Goal: Find specific page/section: Find specific page/section

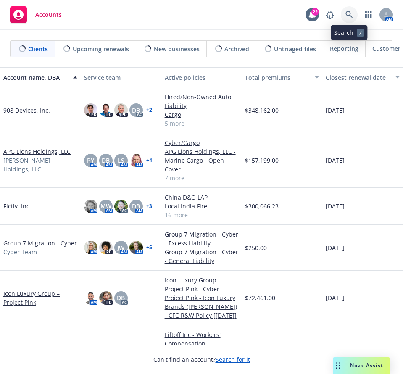
click at [344, 17] on link at bounding box center [348, 14] width 17 height 17
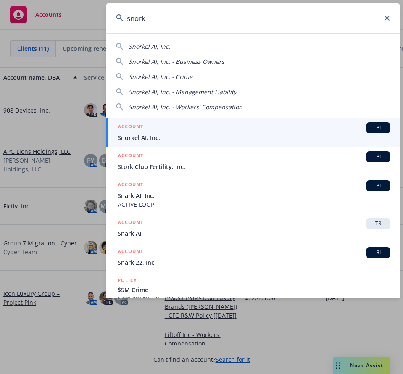
type input "snorkl"
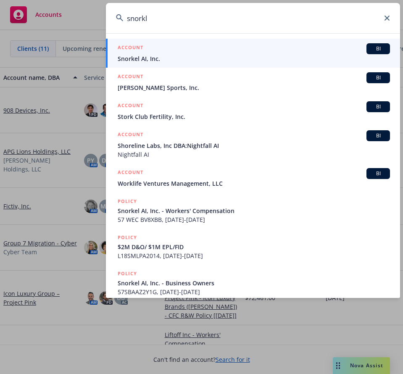
click at [216, 54] on span "Snorkel AI, Inc." at bounding box center [254, 58] width 272 height 9
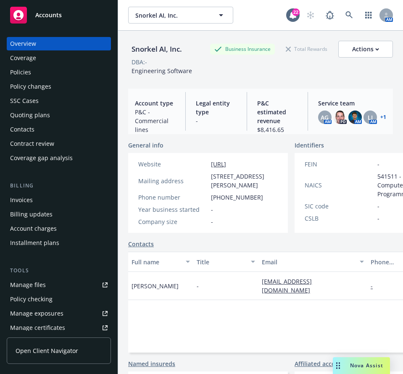
click at [63, 69] on div "Policies" at bounding box center [58, 71] width 97 height 13
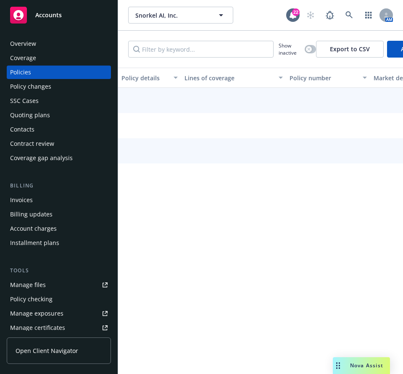
click at [53, 46] on div "Overview" at bounding box center [58, 43] width 97 height 13
